Goal: Use online tool/utility: Use online tool/utility

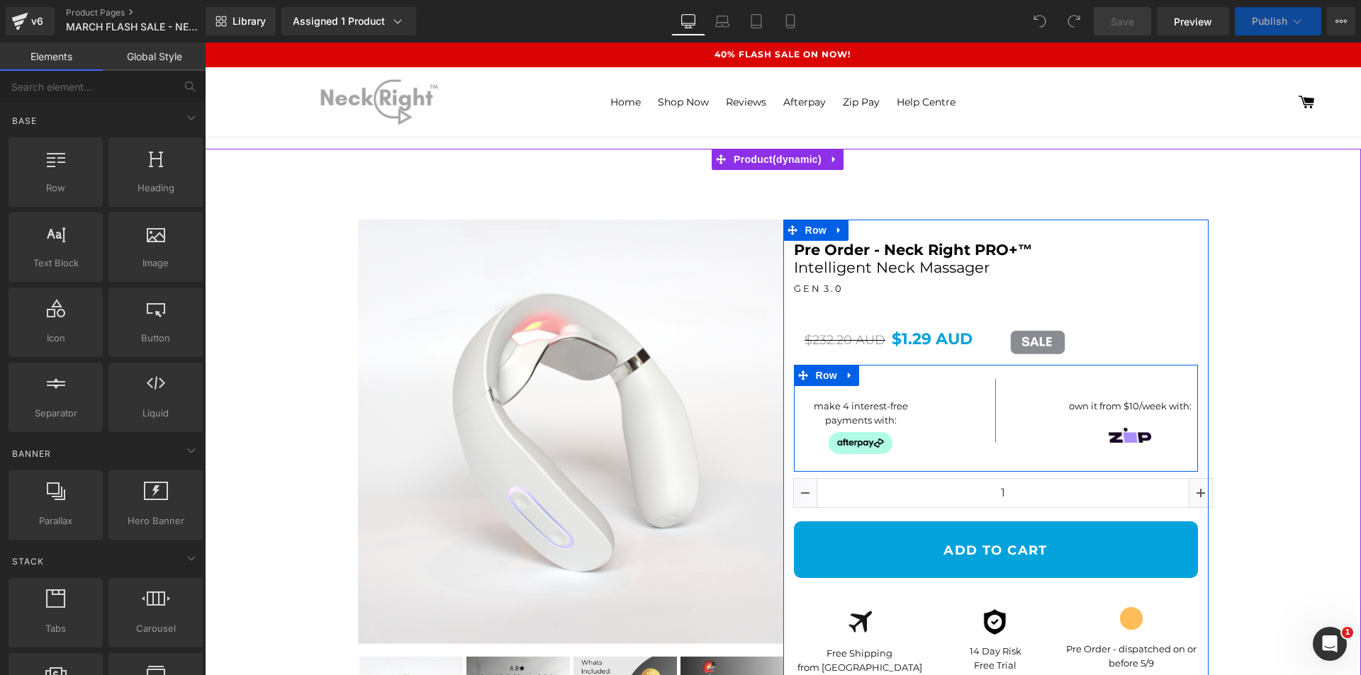
select select "Black"
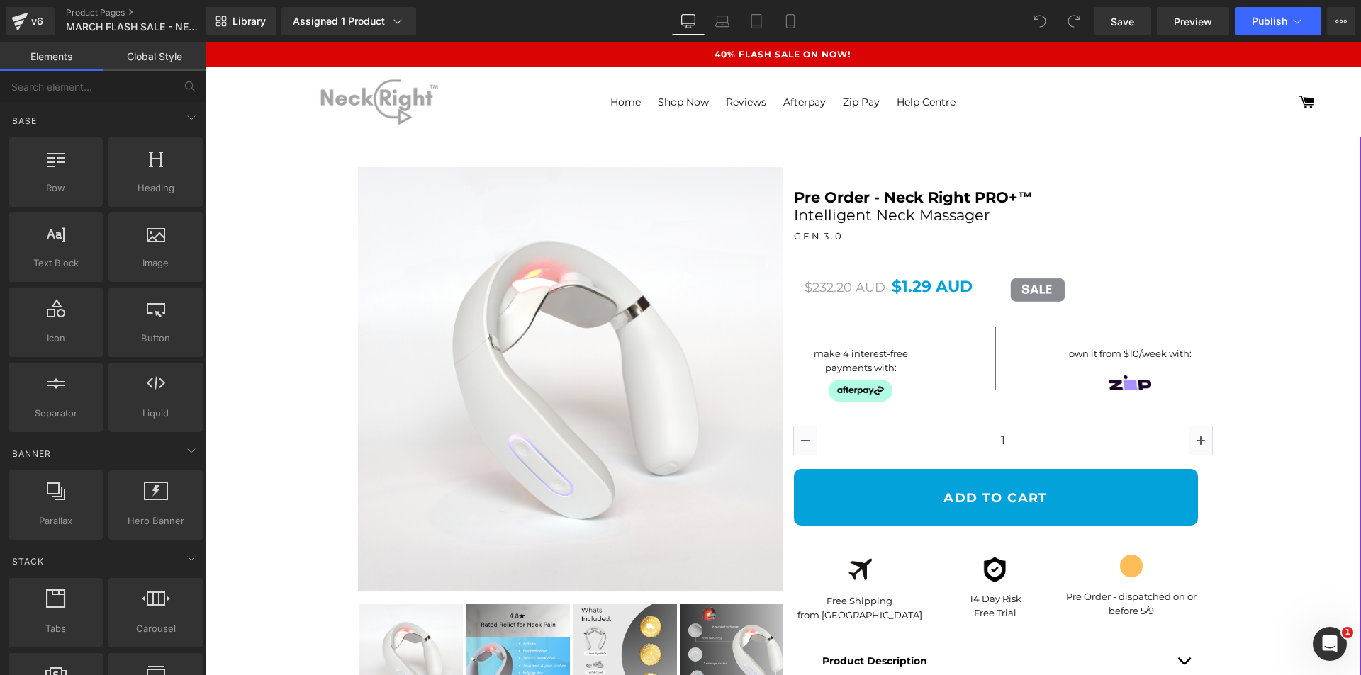
scroll to position [142, 0]
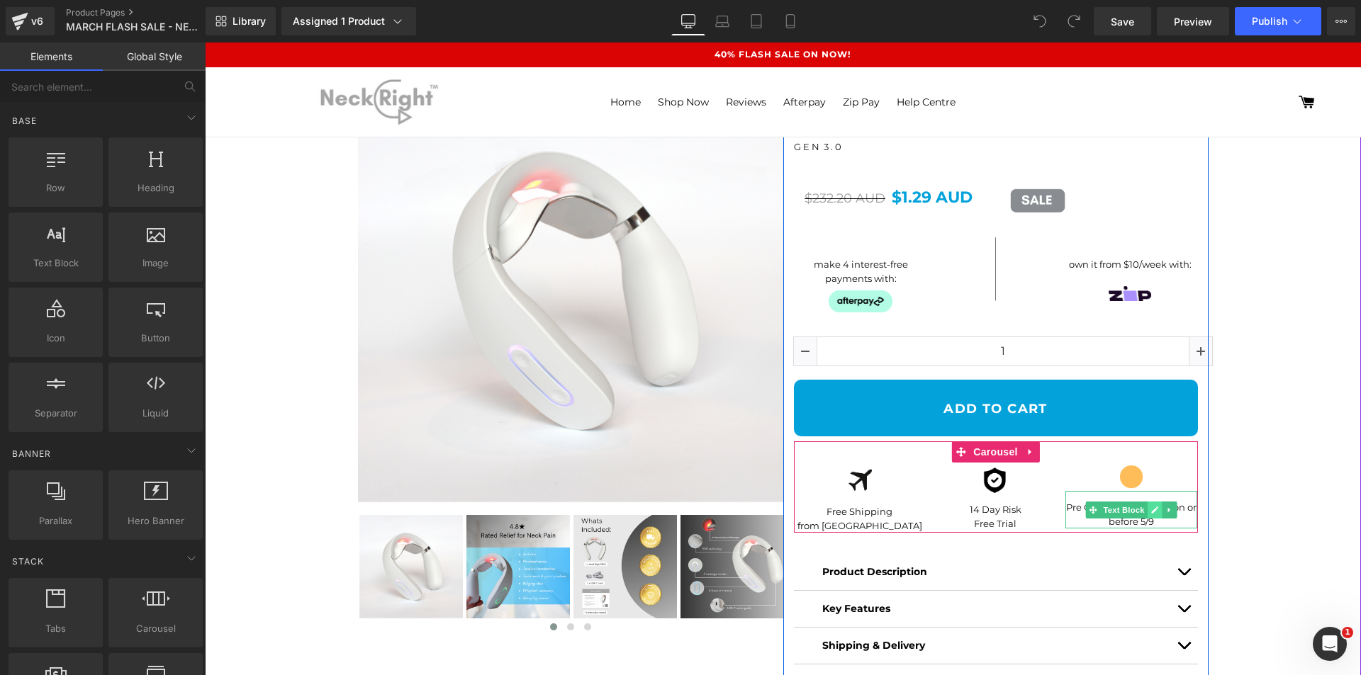
click at [1151, 512] on icon at bounding box center [1155, 510] width 8 height 9
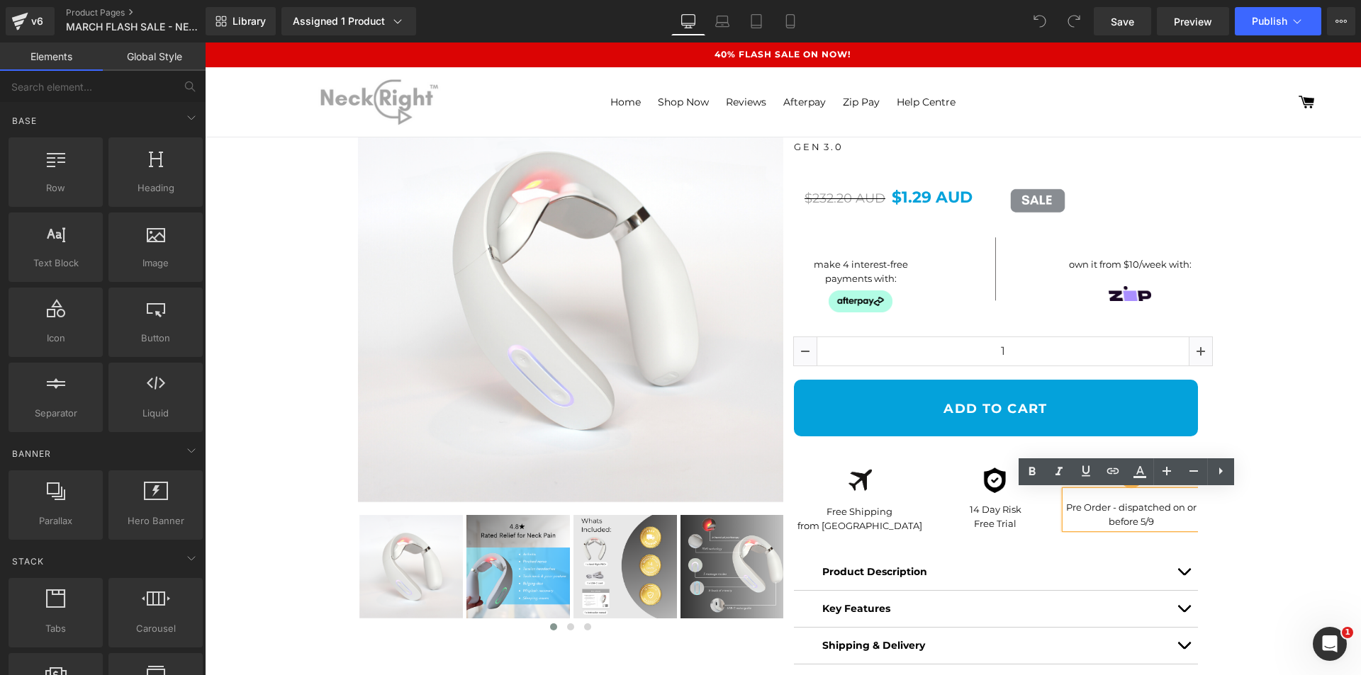
click at [1143, 522] on p "Pre Order - dispatched on or before 5/9" at bounding box center [1131, 515] width 133 height 28
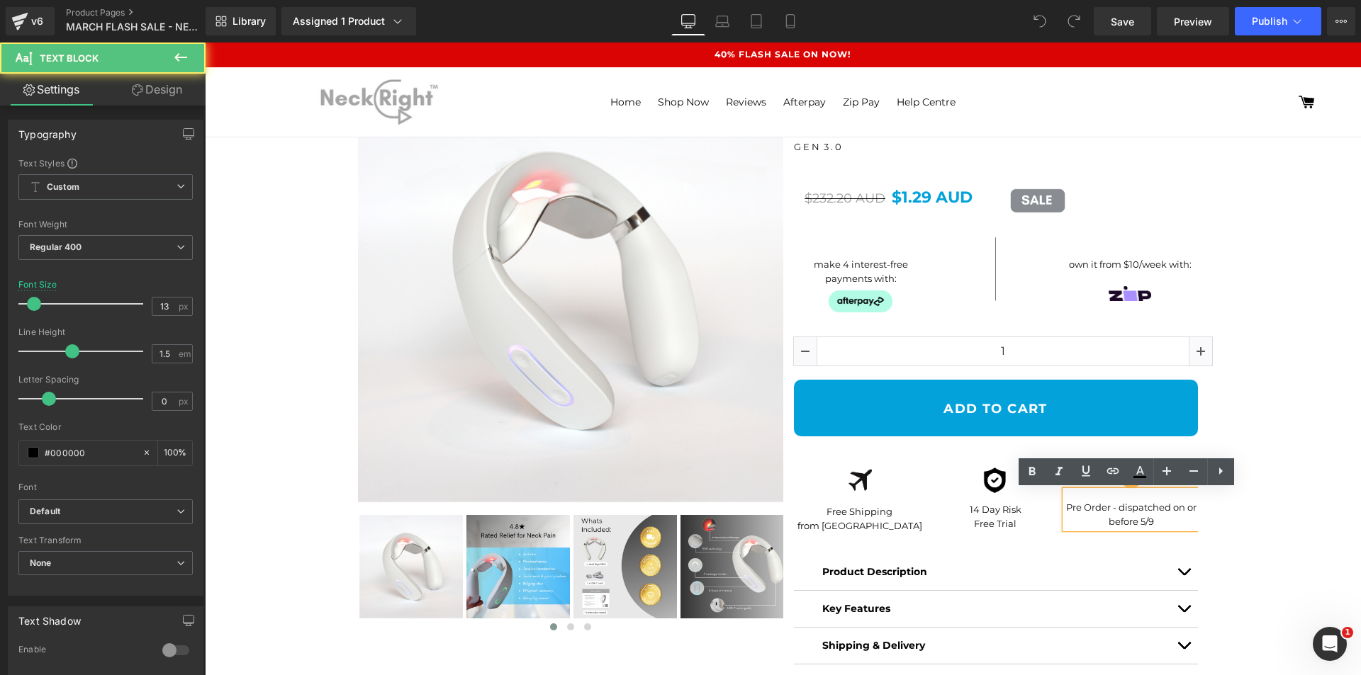
click at [1139, 522] on p "Pre Order - dispatched on or before 5/9" at bounding box center [1131, 515] width 133 height 28
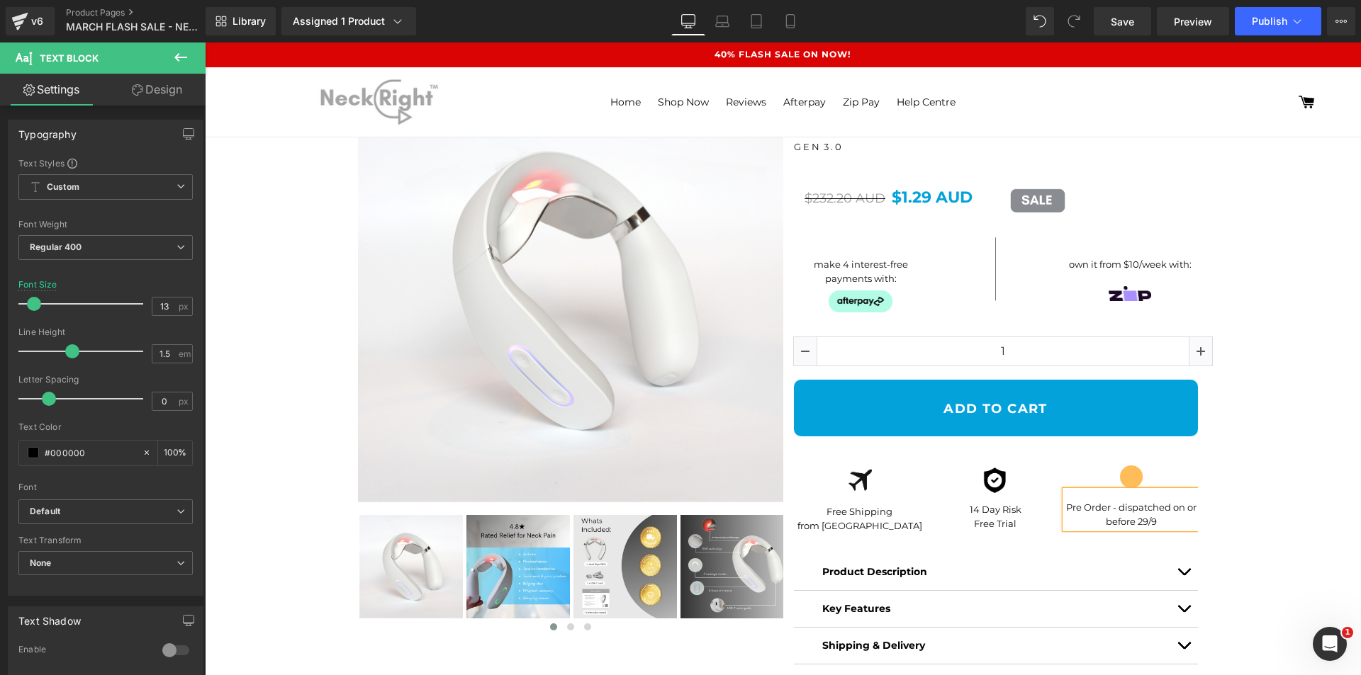
click at [1169, 523] on p "Pre Order - dispatched on or before 29/9" at bounding box center [1131, 515] width 133 height 28
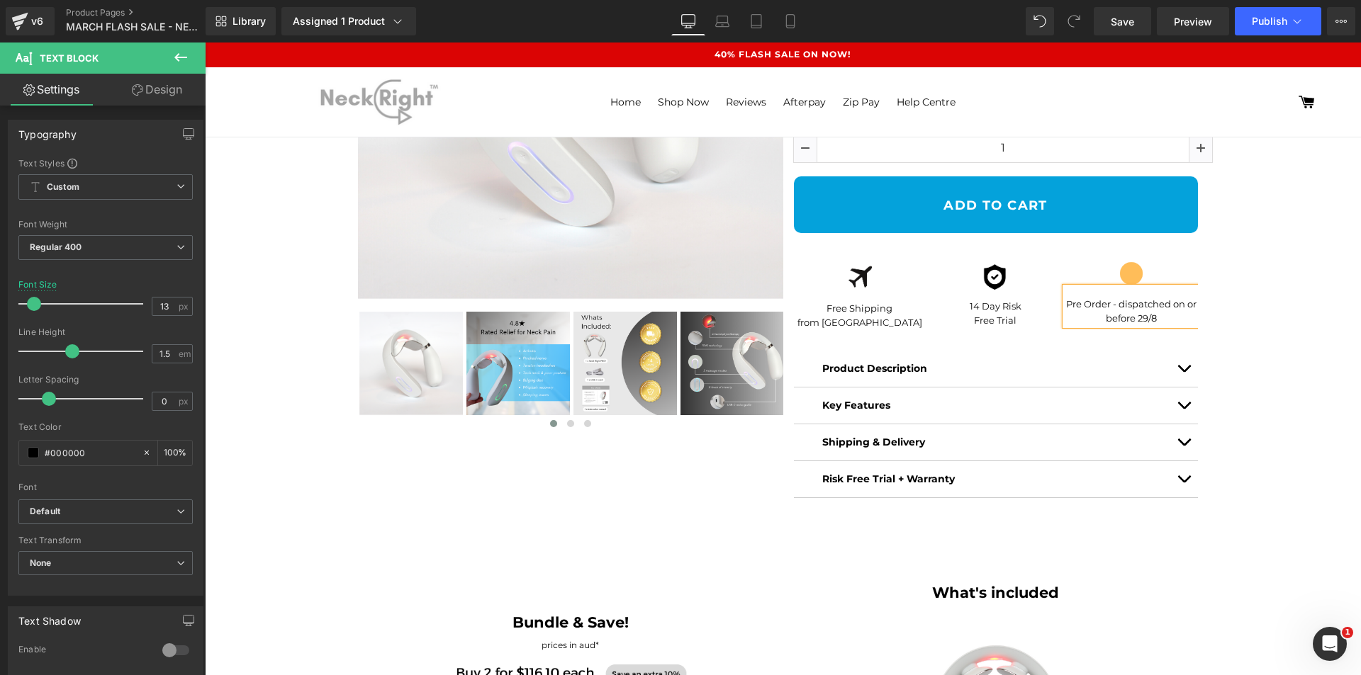
scroll to position [270, 0]
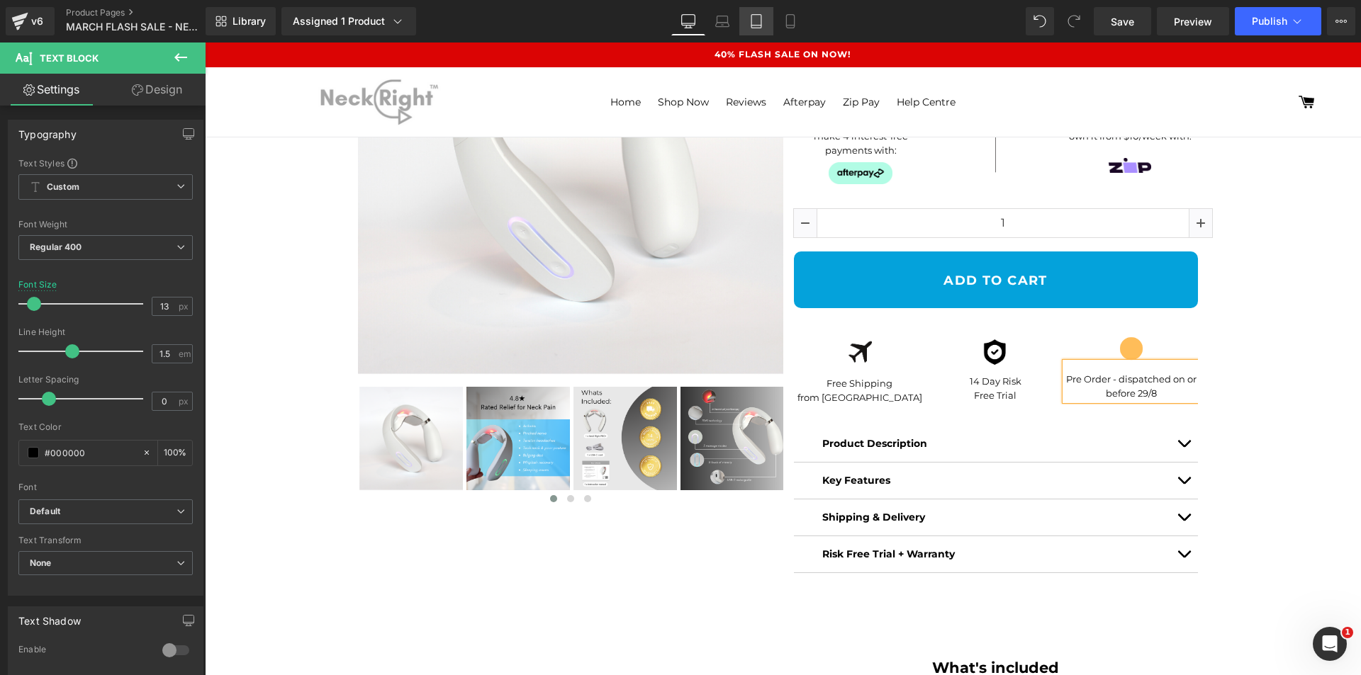
click at [746, 22] on link "Tablet" at bounding box center [756, 21] width 34 height 28
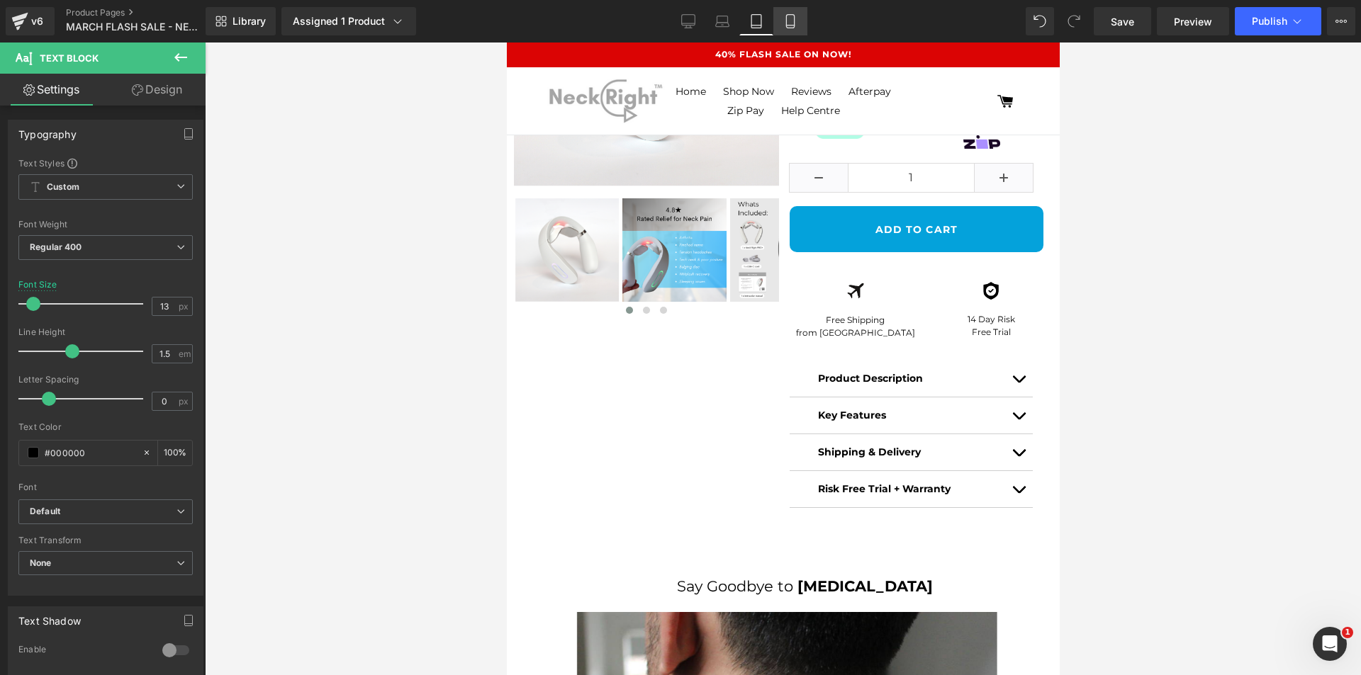
scroll to position [326, 0]
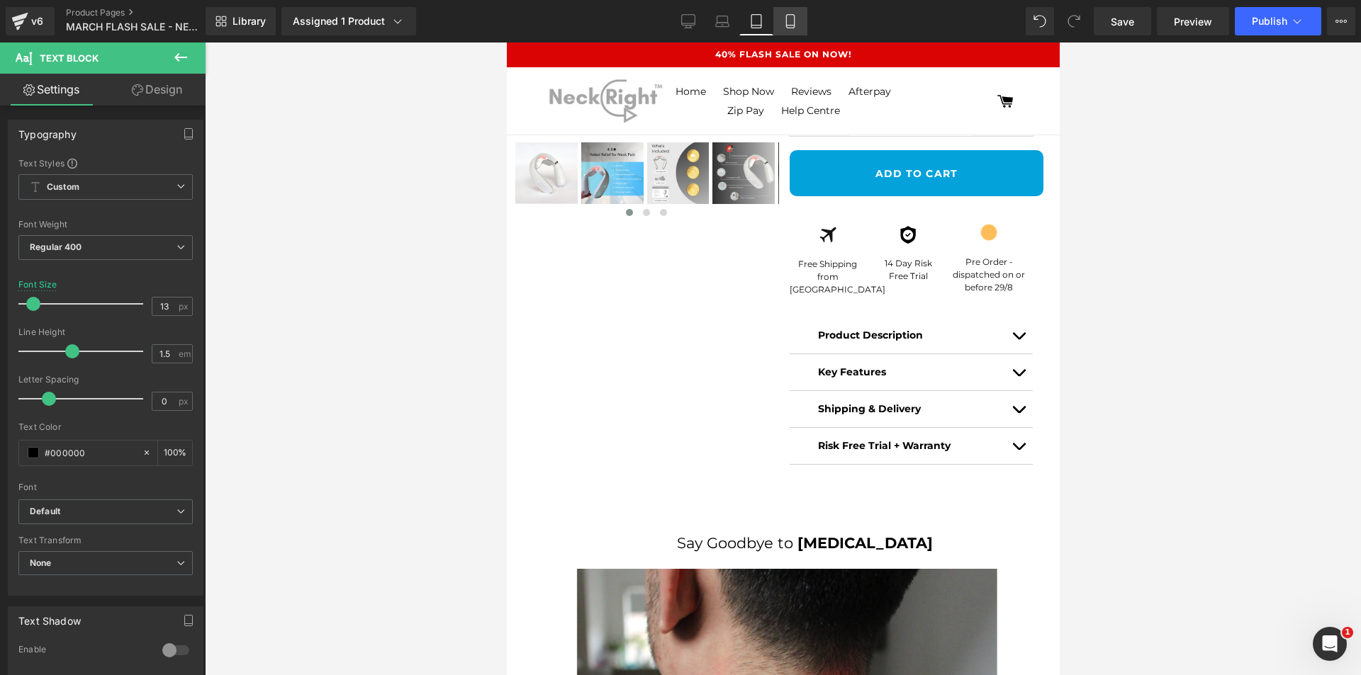
click at [794, 25] on icon at bounding box center [790, 21] width 8 height 13
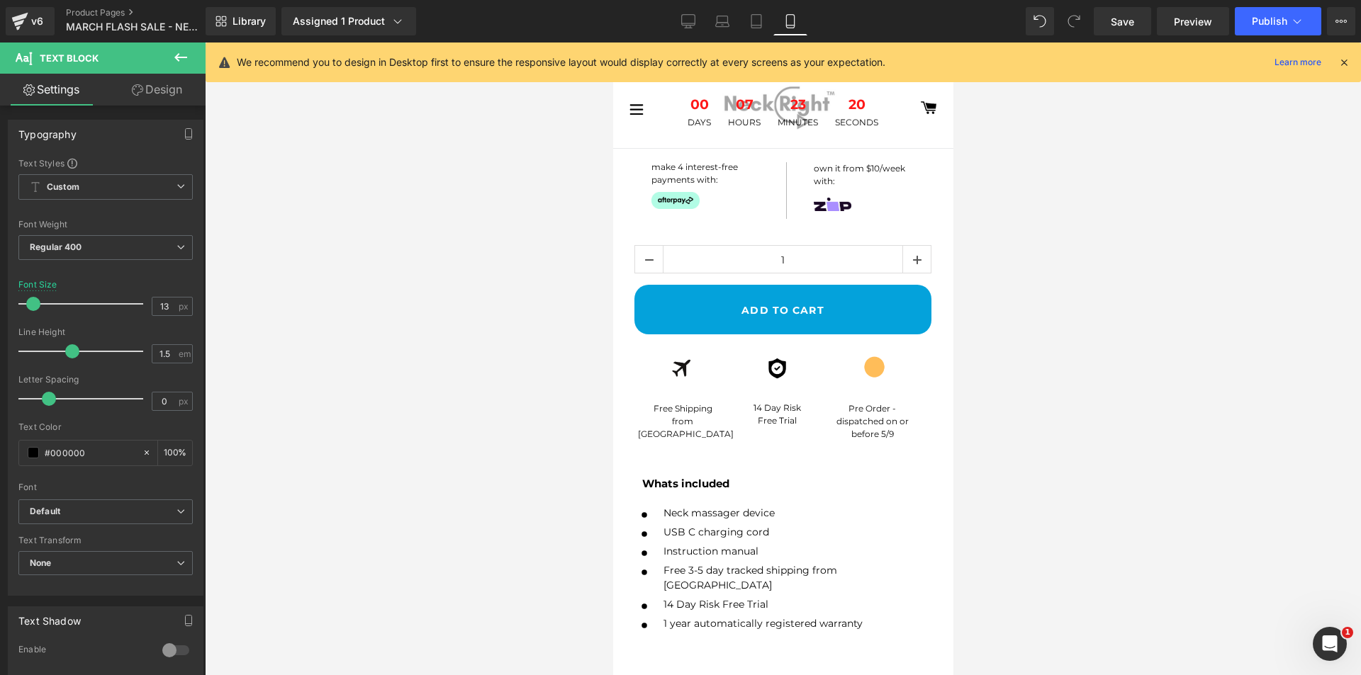
scroll to position [638, 0]
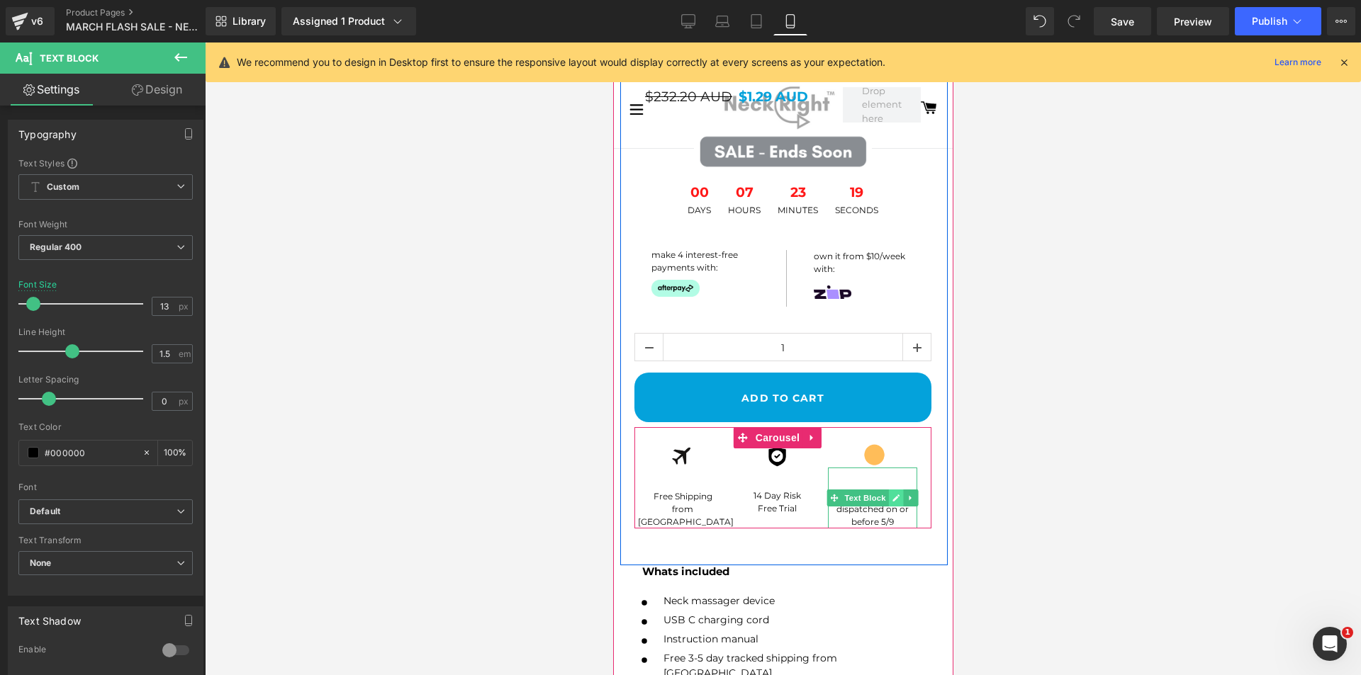
click at [890, 498] on link at bounding box center [895, 498] width 15 height 17
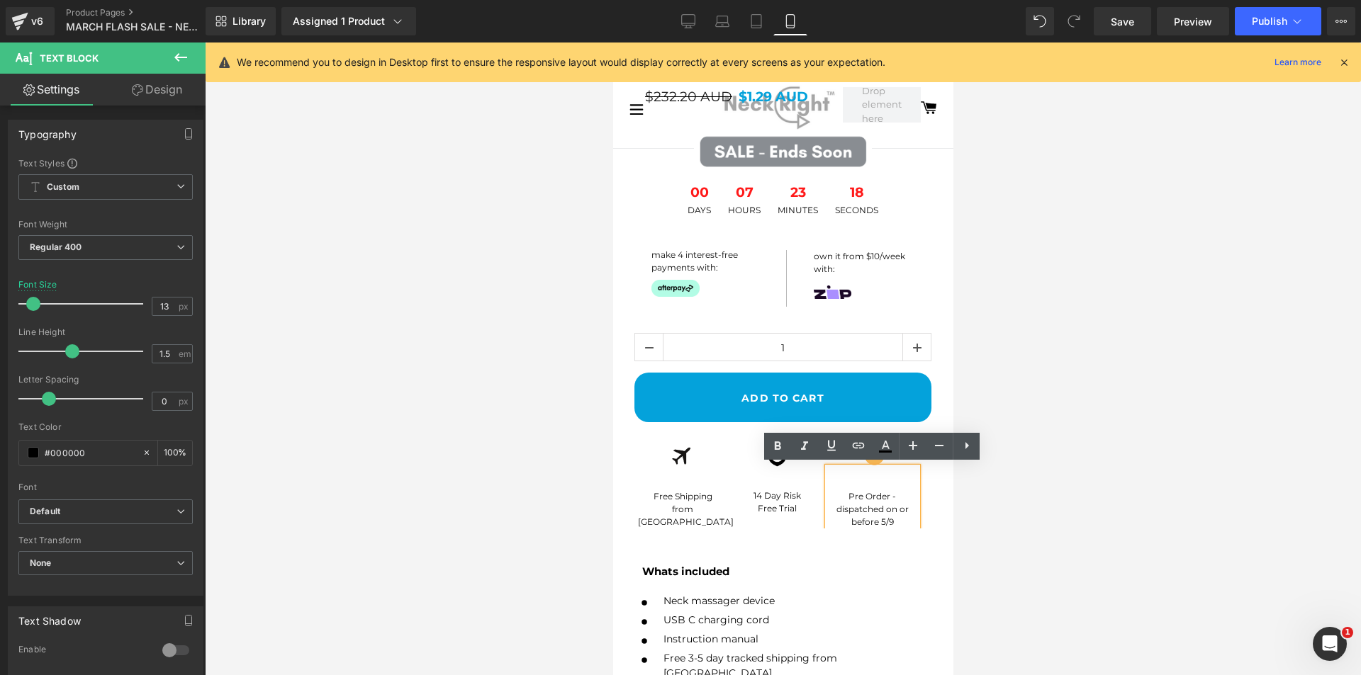
click at [883, 520] on div "Pre Order - dispatched on or before 5/9" at bounding box center [871, 498] width 89 height 61
click at [991, 511] on div at bounding box center [783, 359] width 1156 height 633
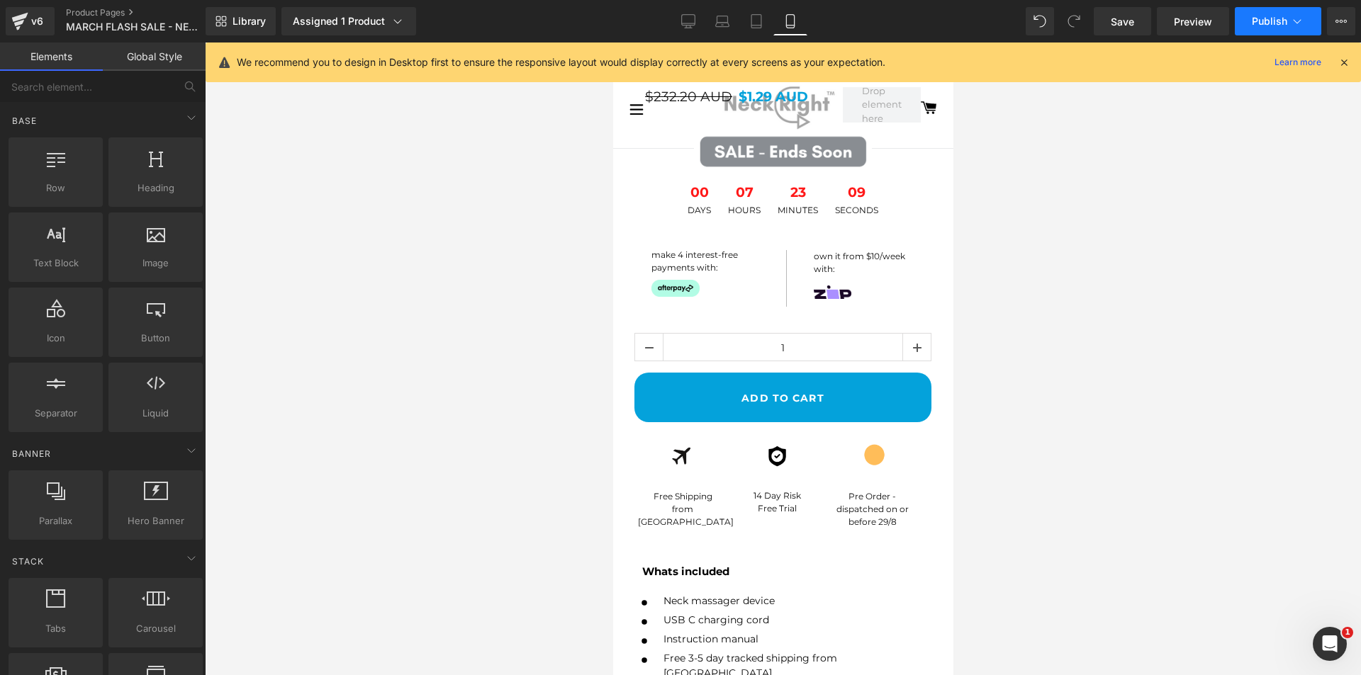
click at [1283, 33] on button "Publish" at bounding box center [1277, 21] width 86 height 28
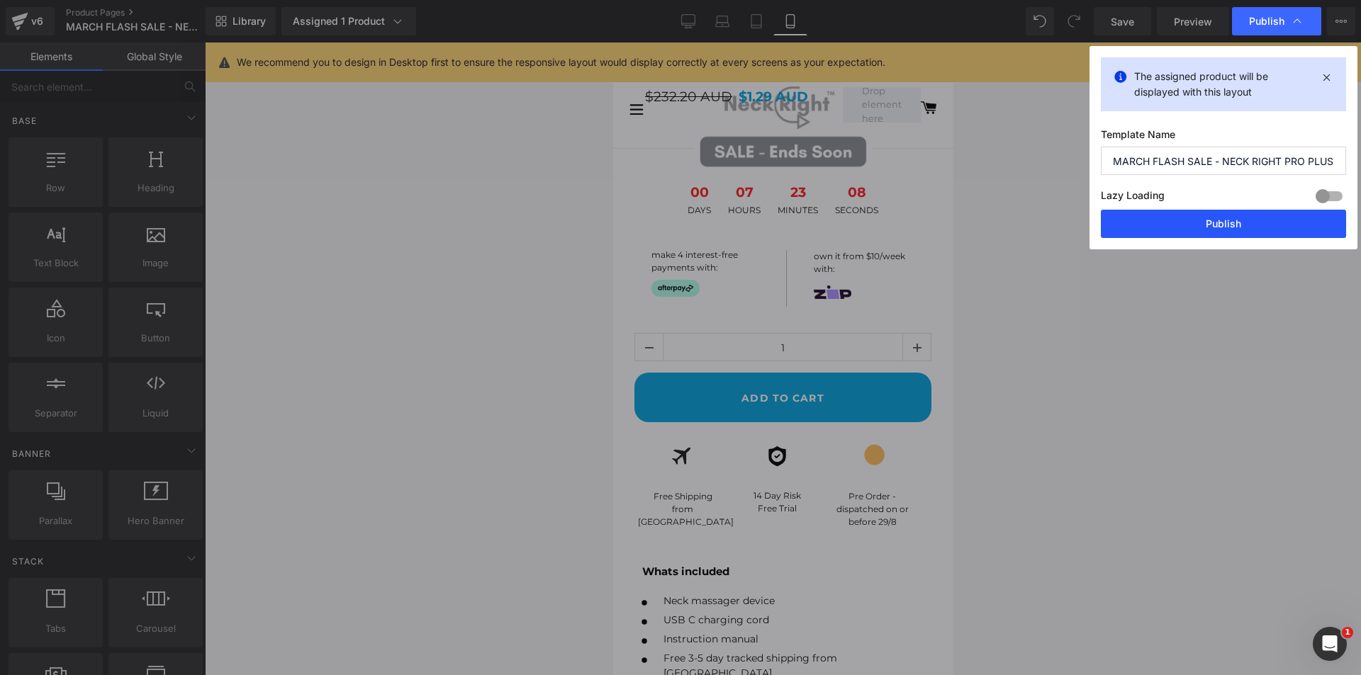
click at [1264, 219] on button "Publish" at bounding box center [1222, 224] width 245 height 28
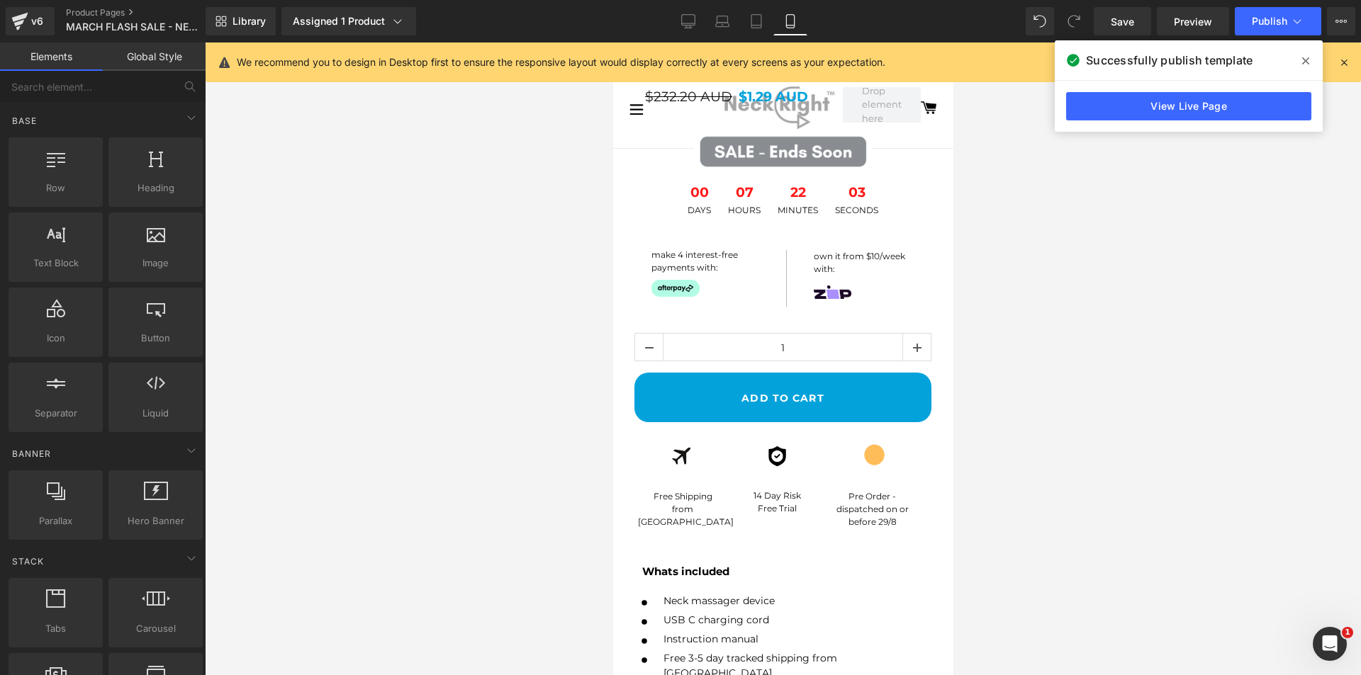
scroll to position [283, 0]
